Goal: Find specific page/section

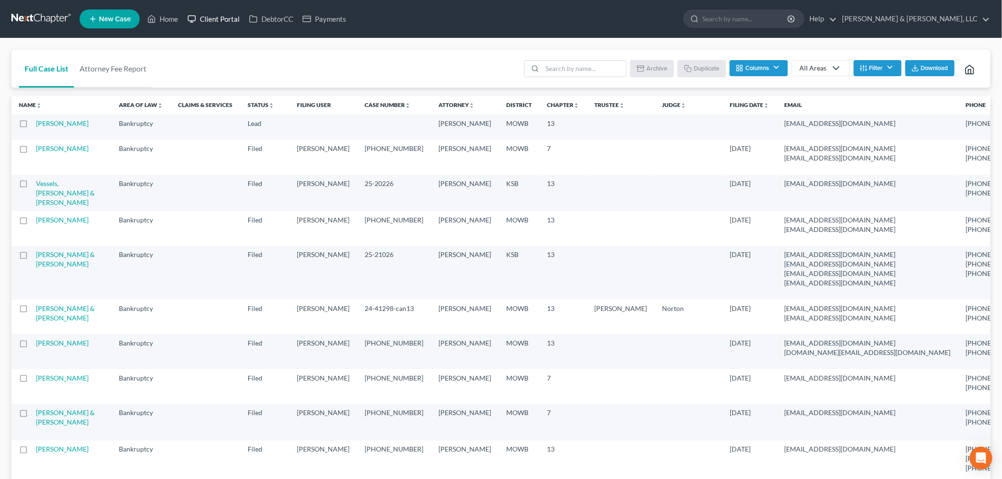
drag, startPoint x: 0, startPoint y: 0, endPoint x: 221, endPoint y: 17, distance: 221.8
click at [221, 17] on link "Client Portal" at bounding box center [214, 18] width 62 height 17
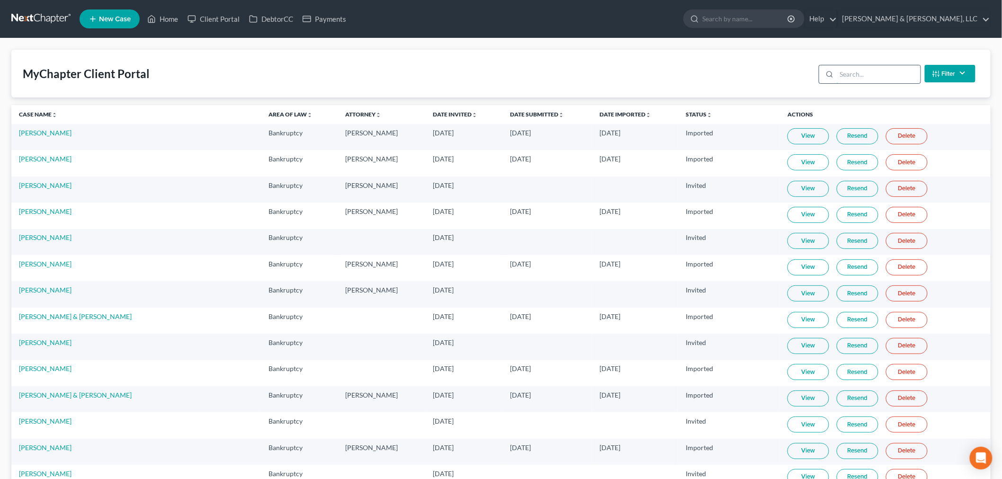
click at [847, 77] on input "search" at bounding box center [879, 74] width 84 height 18
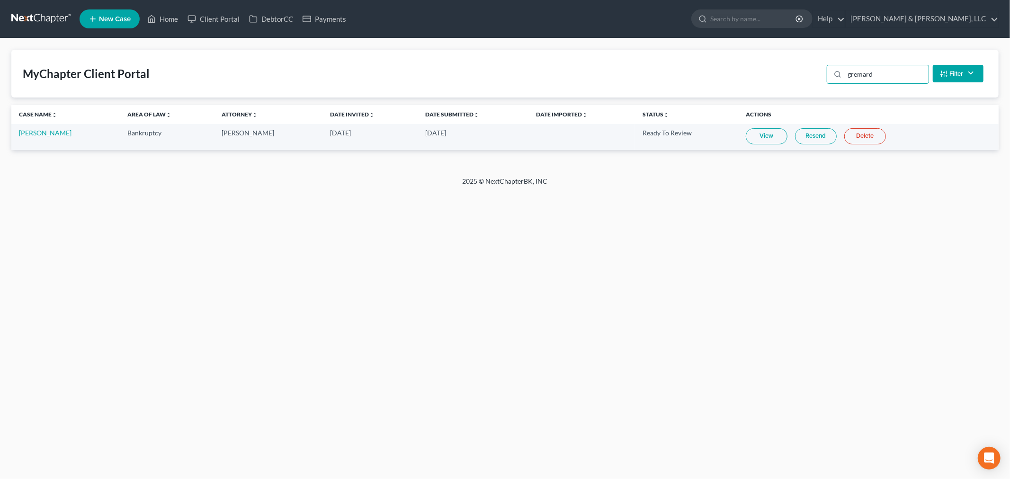
type input "gremard"
click at [751, 133] on link "View" at bounding box center [767, 136] width 42 height 16
click at [163, 23] on link "Home" at bounding box center [163, 18] width 40 height 17
click at [906, 78] on input "gremard" at bounding box center [887, 74] width 84 height 18
click at [906, 79] on input "gremard" at bounding box center [887, 74] width 84 height 18
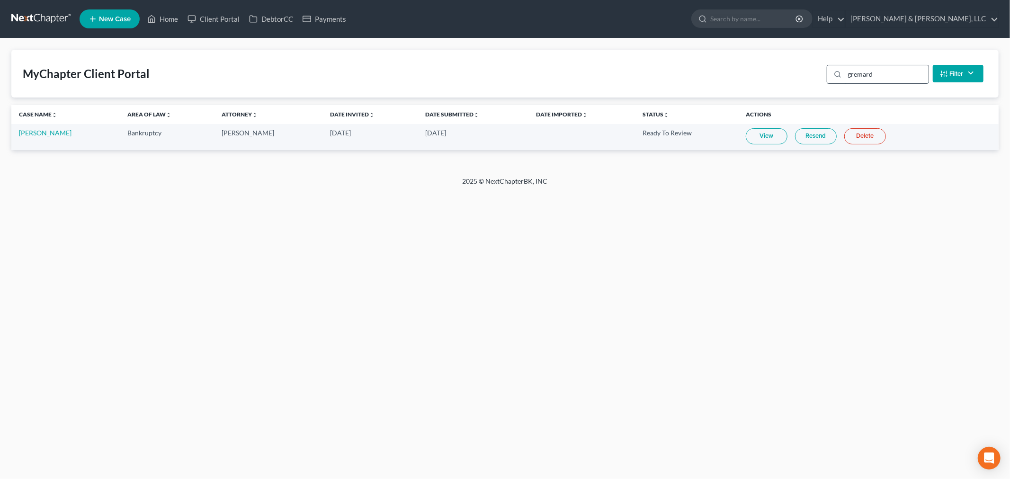
click at [906, 79] on input "gremard" at bounding box center [887, 74] width 84 height 18
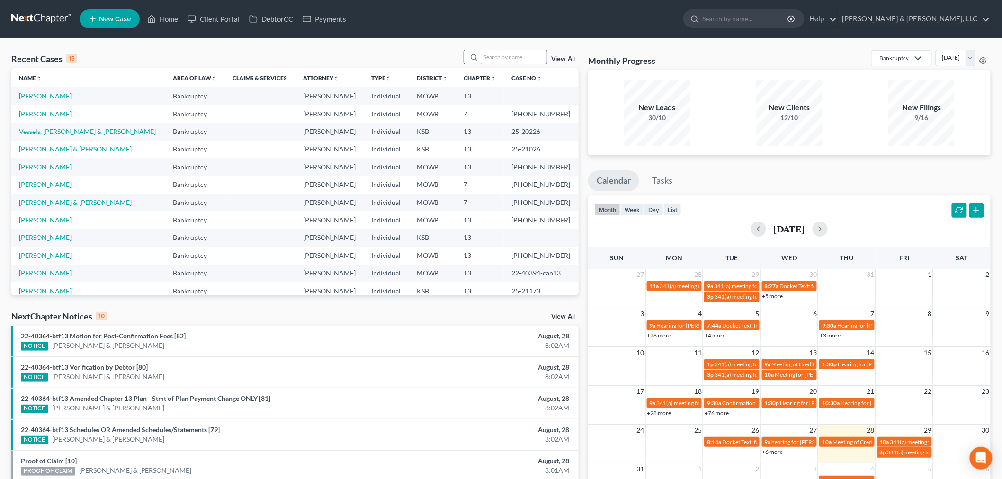
click at [505, 50] on input "search" at bounding box center [514, 57] width 66 height 14
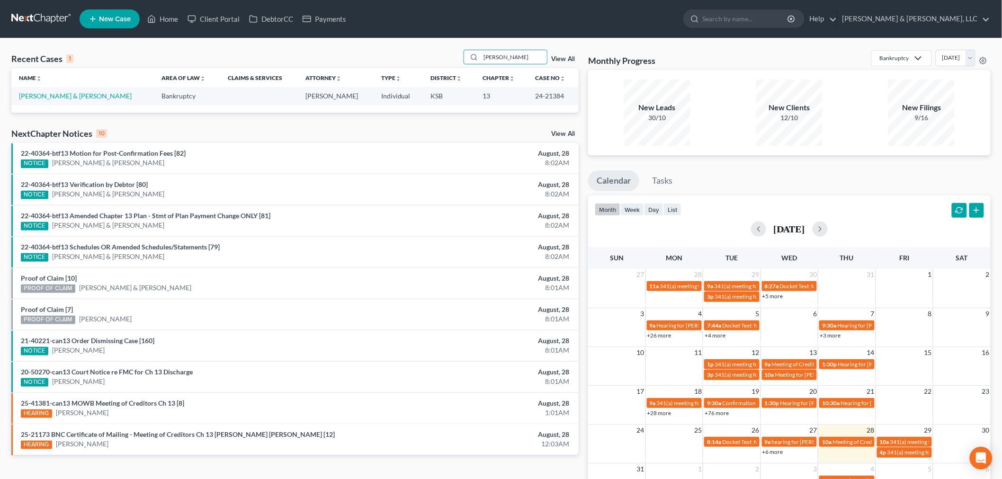
type input "[PERSON_NAME]"
click at [73, 91] on td "[PERSON_NAME] & [PERSON_NAME]" at bounding box center [82, 96] width 143 height 18
click at [72, 93] on link "[PERSON_NAME] & [PERSON_NAME]" at bounding box center [75, 96] width 113 height 8
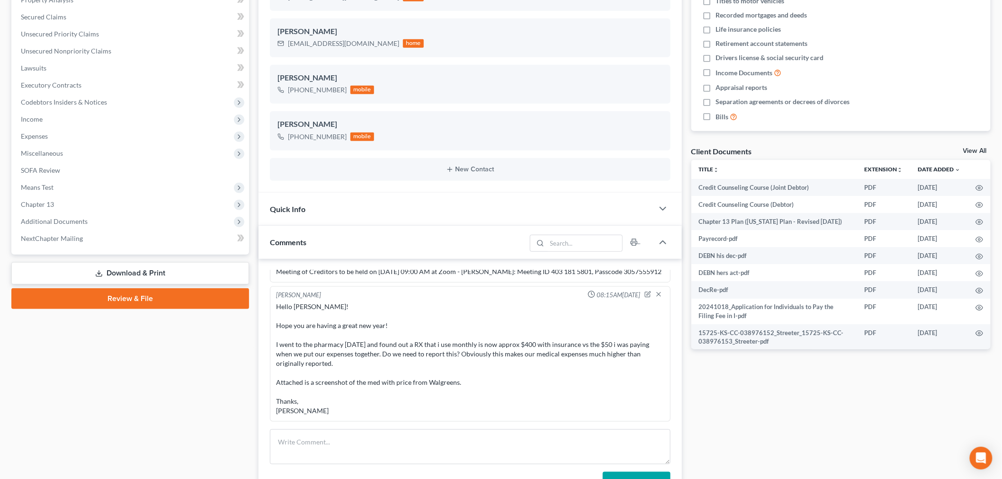
scroll to position [210, 0]
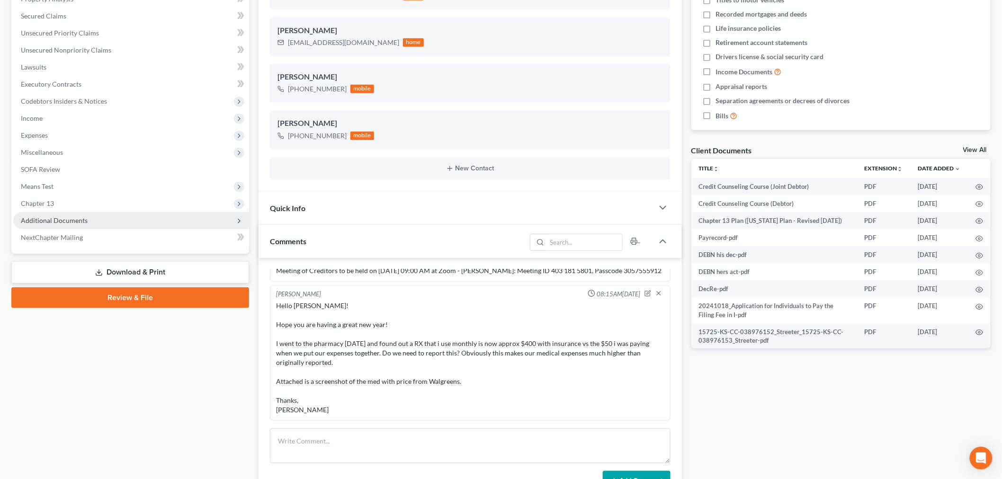
click at [62, 219] on span "Additional Documents" at bounding box center [54, 220] width 67 height 8
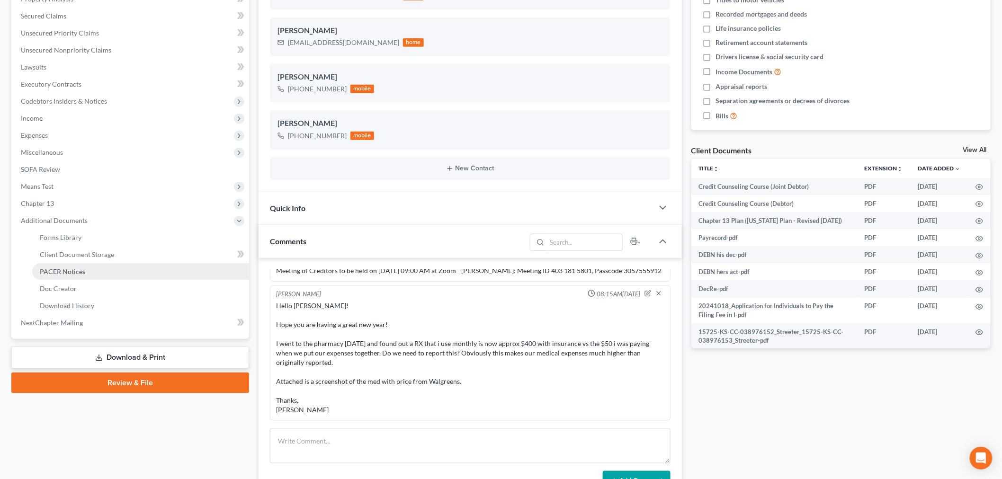
click at [65, 263] on link "PACER Notices" at bounding box center [140, 271] width 217 height 17
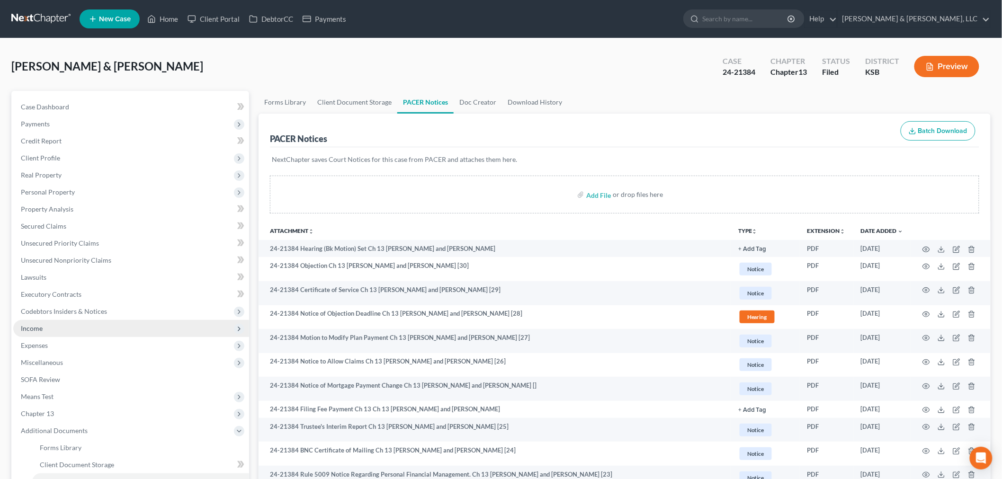
scroll to position [105, 0]
